Goal: Transaction & Acquisition: Purchase product/service

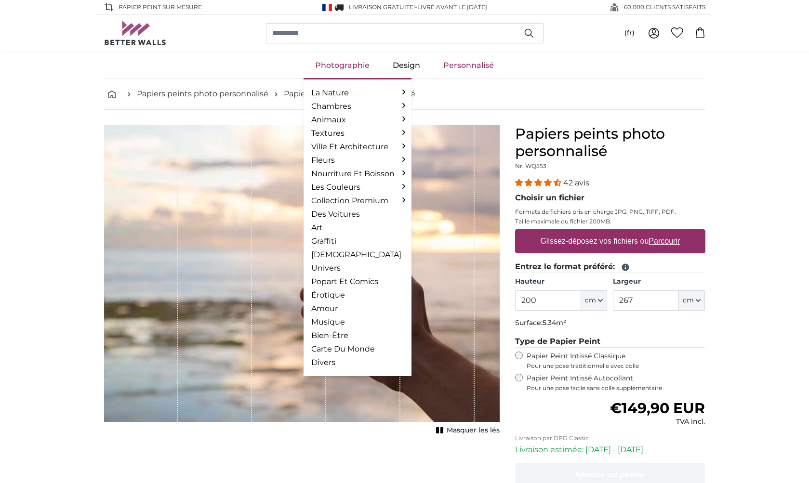
click at [346, 66] on link "Photographie" at bounding box center [343, 65] width 78 height 25
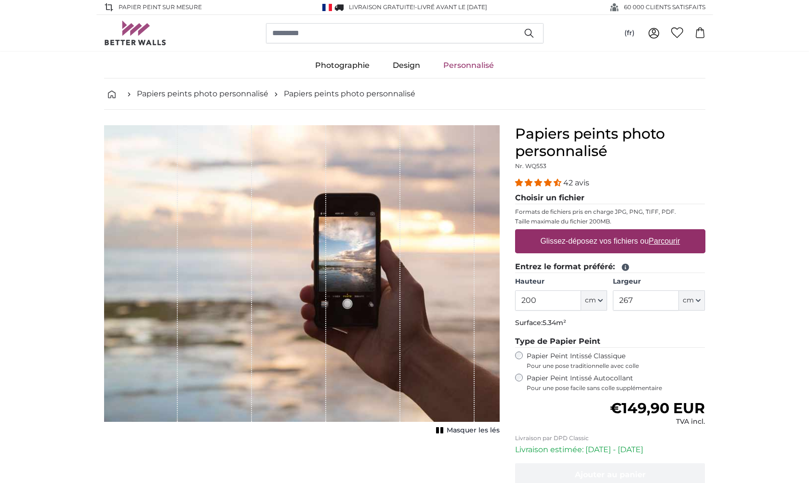
scroll to position [4, 0]
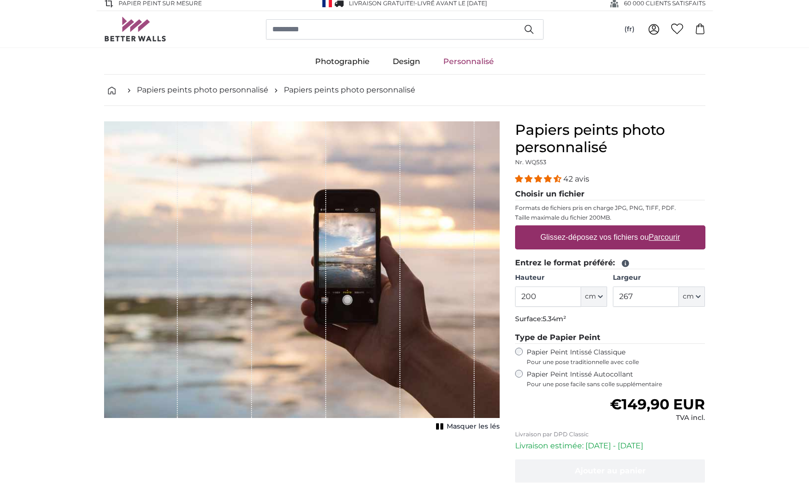
click at [662, 238] on u "Parcourir" at bounding box center [663, 237] width 31 height 8
click at [662, 228] on input "Glissez-déposez vos fichiers ou Parcourir" at bounding box center [610, 226] width 190 height 3
type input "**********"
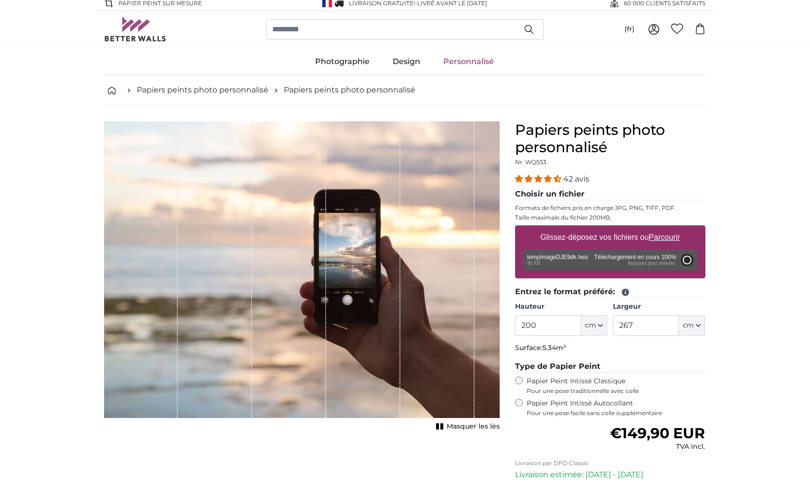
type input "62"
type input "68.2"
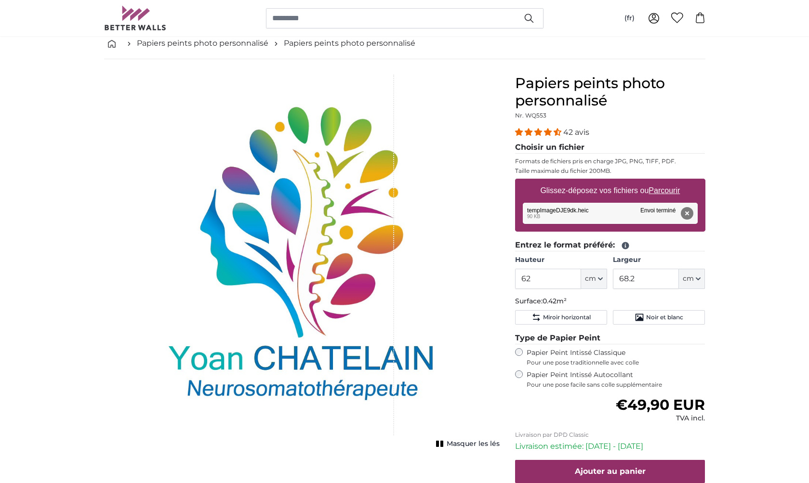
scroll to position [50, 0]
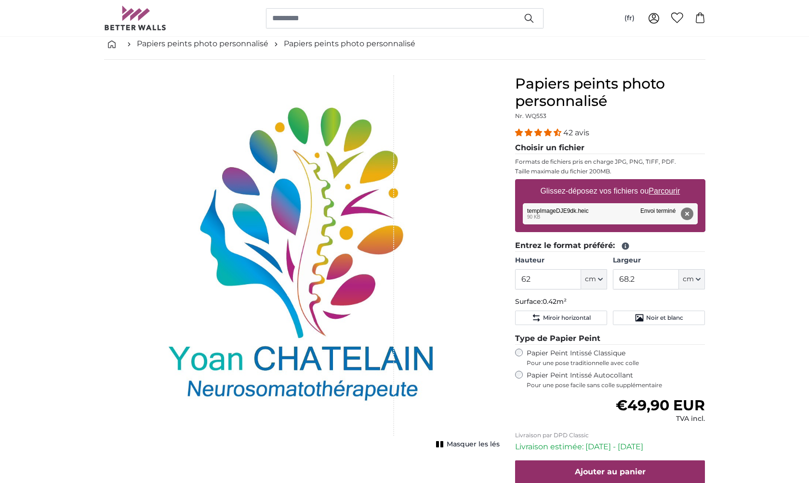
click at [602, 278] on icon "button" at bounding box center [600, 279] width 4 height 2
click at [522, 278] on input "62" at bounding box center [548, 279] width 66 height 20
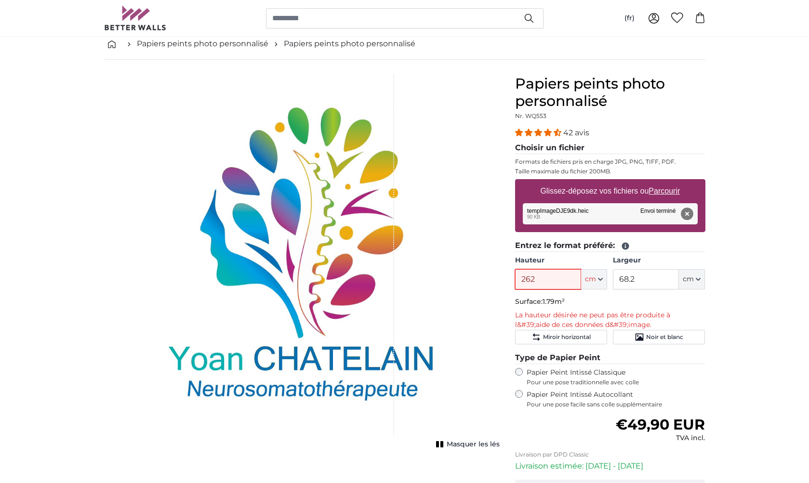
type input "262"
click at [688, 214] on button "Supprimer" at bounding box center [686, 214] width 13 height 13
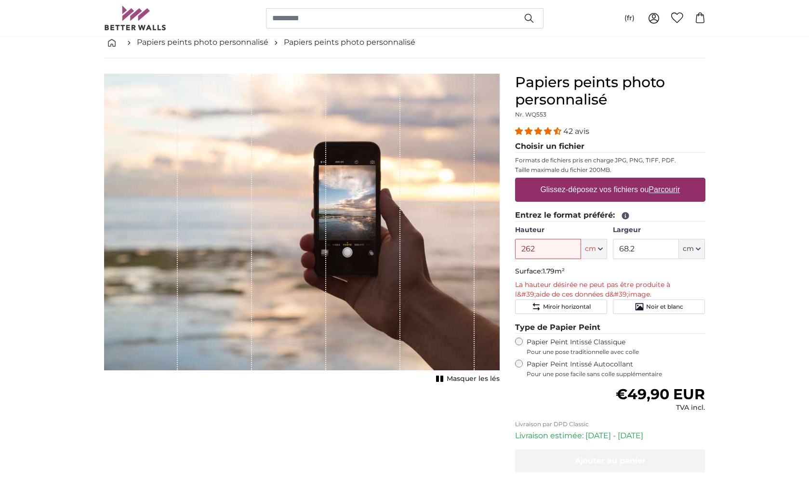
scroll to position [52, 1]
click at [660, 189] on u "Parcourir" at bounding box center [663, 189] width 31 height 8
click at [660, 180] on input "Glissez-déposez vos fichiers ou Parcourir" at bounding box center [610, 178] width 190 height 3
type input "**********"
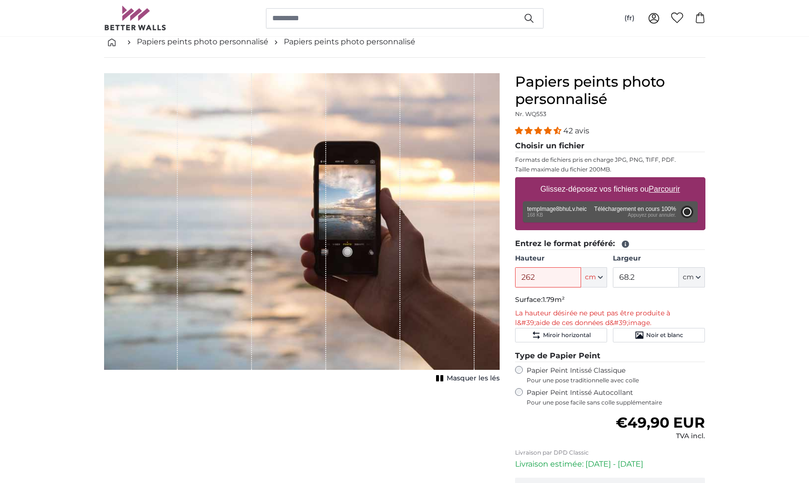
type input "66"
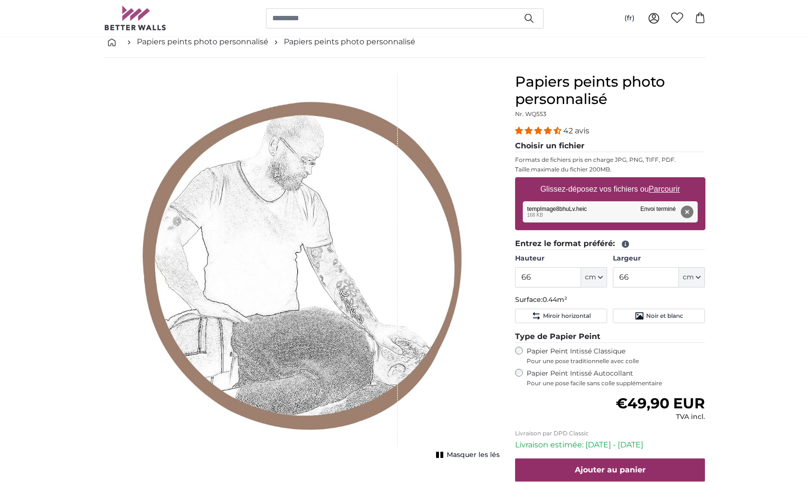
click at [600, 276] on icon "button" at bounding box center [600, 277] width 5 height 5
click at [521, 277] on input "66" at bounding box center [548, 277] width 66 height 20
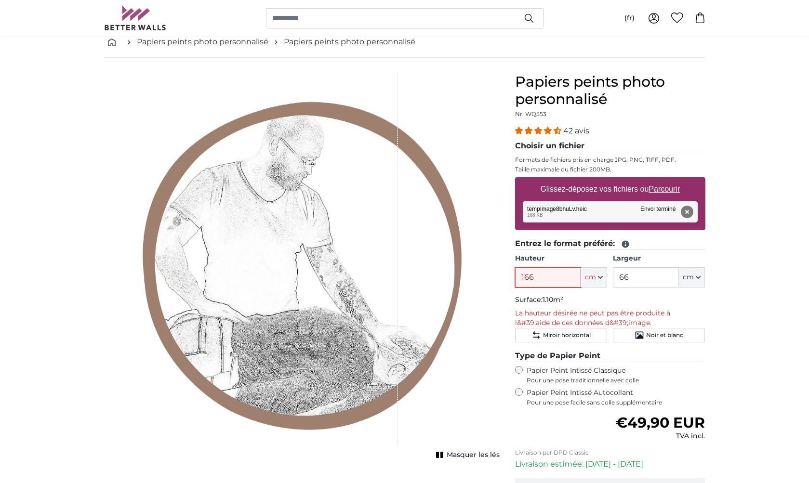
type input "166"
click at [687, 213] on button "Supprimer" at bounding box center [686, 212] width 13 height 13
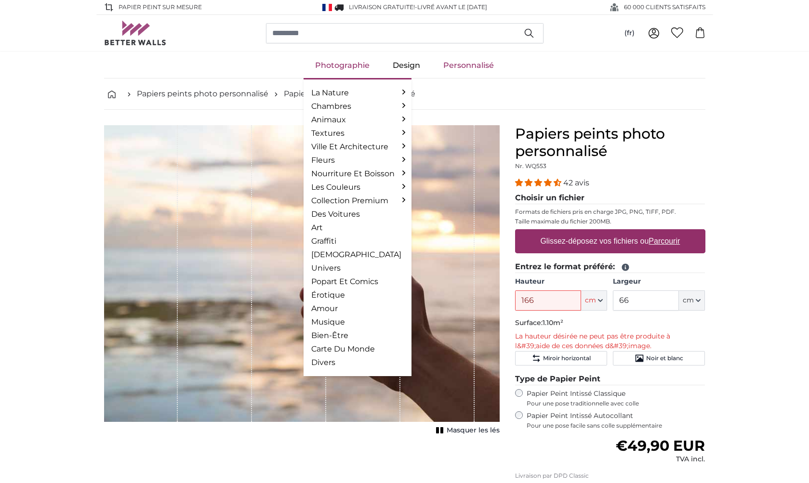
scroll to position [0, 0]
click at [350, 66] on link "Photographie" at bounding box center [343, 65] width 78 height 25
